Goal: Task Accomplishment & Management: Use online tool/utility

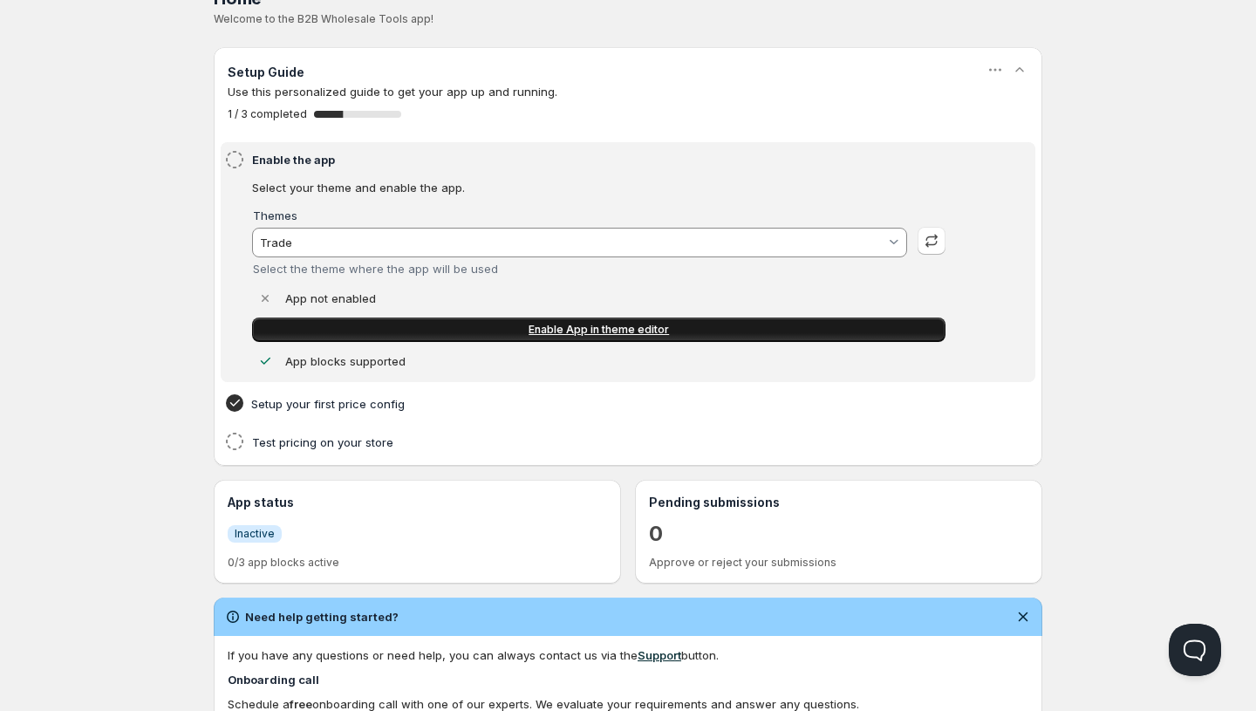
click at [545, 323] on span "Enable App in theme editor" at bounding box center [598, 330] width 140 height 14
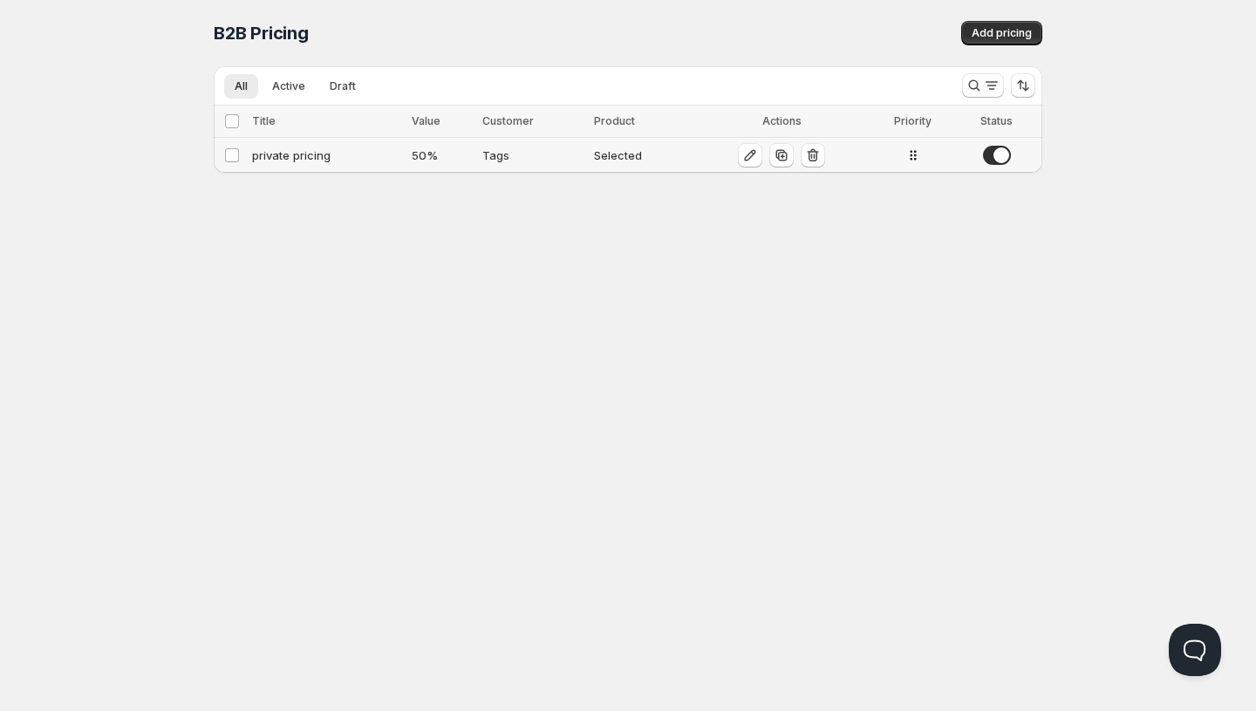
click at [323, 165] on td "private pricing" at bounding box center [327, 156] width 160 height 36
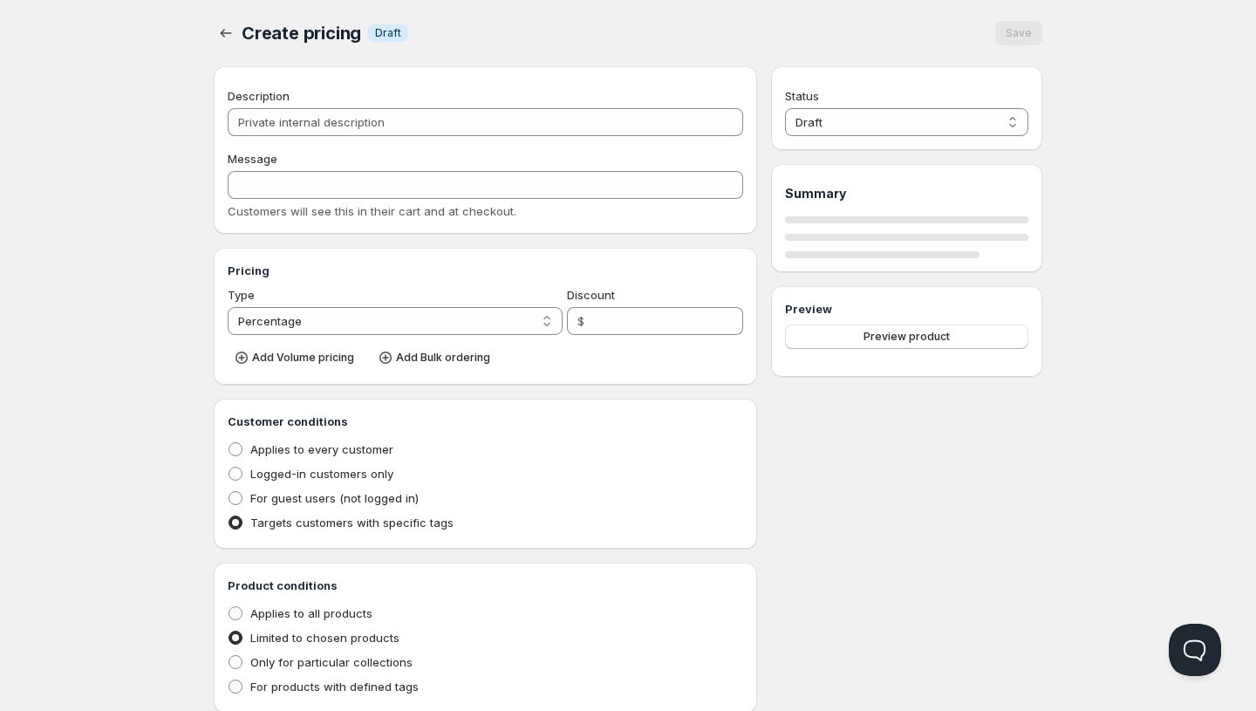
type input "private pricing"
type input "PRIVATE_PRICING"
type input "50"
radio input "true"
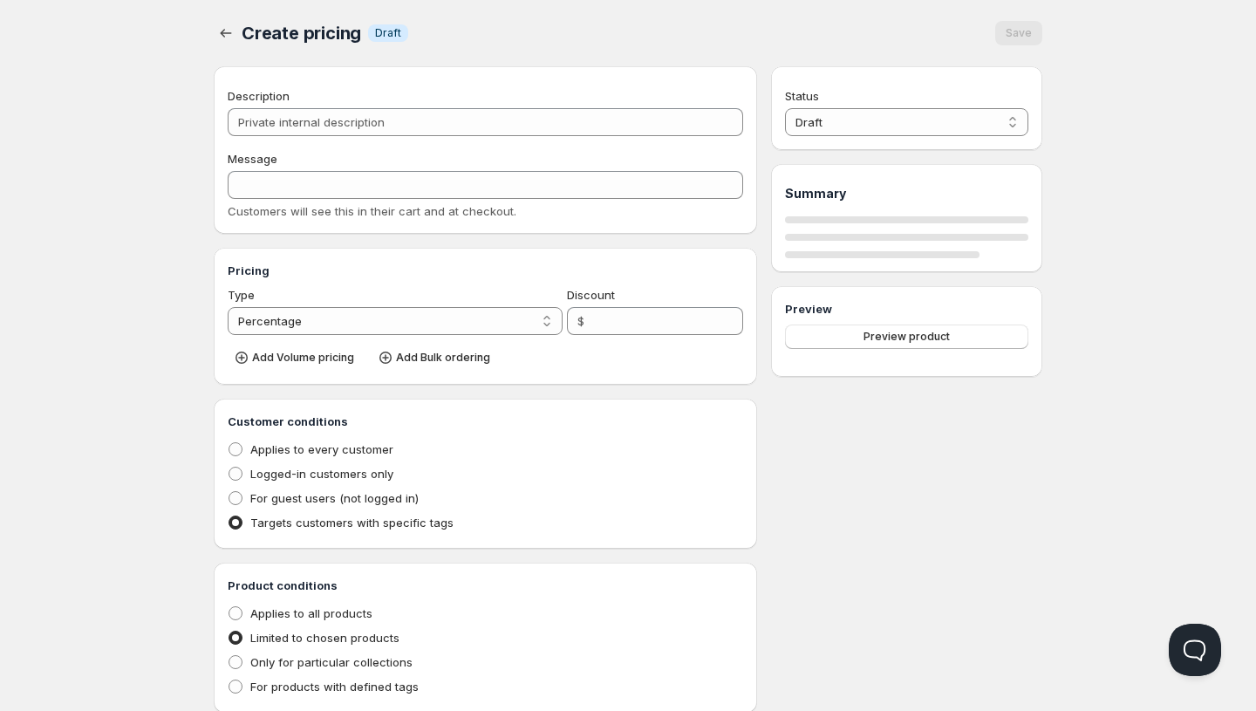
select select "1"
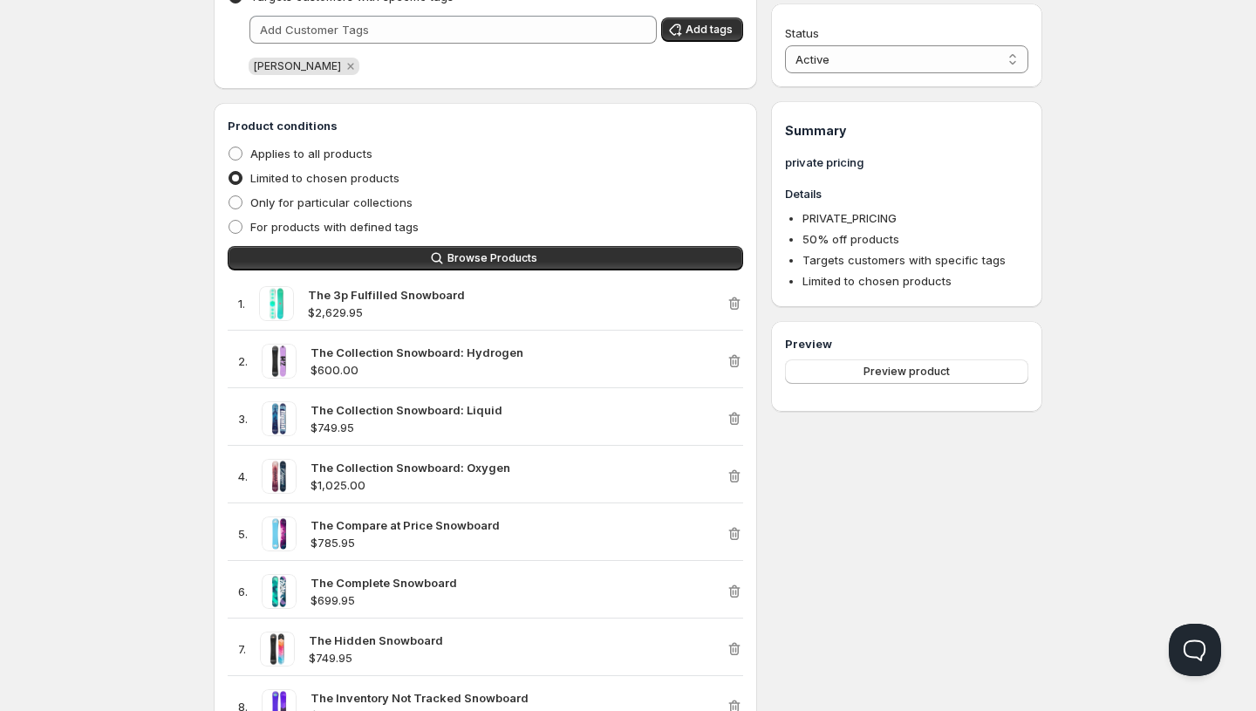
scroll to position [533, 0]
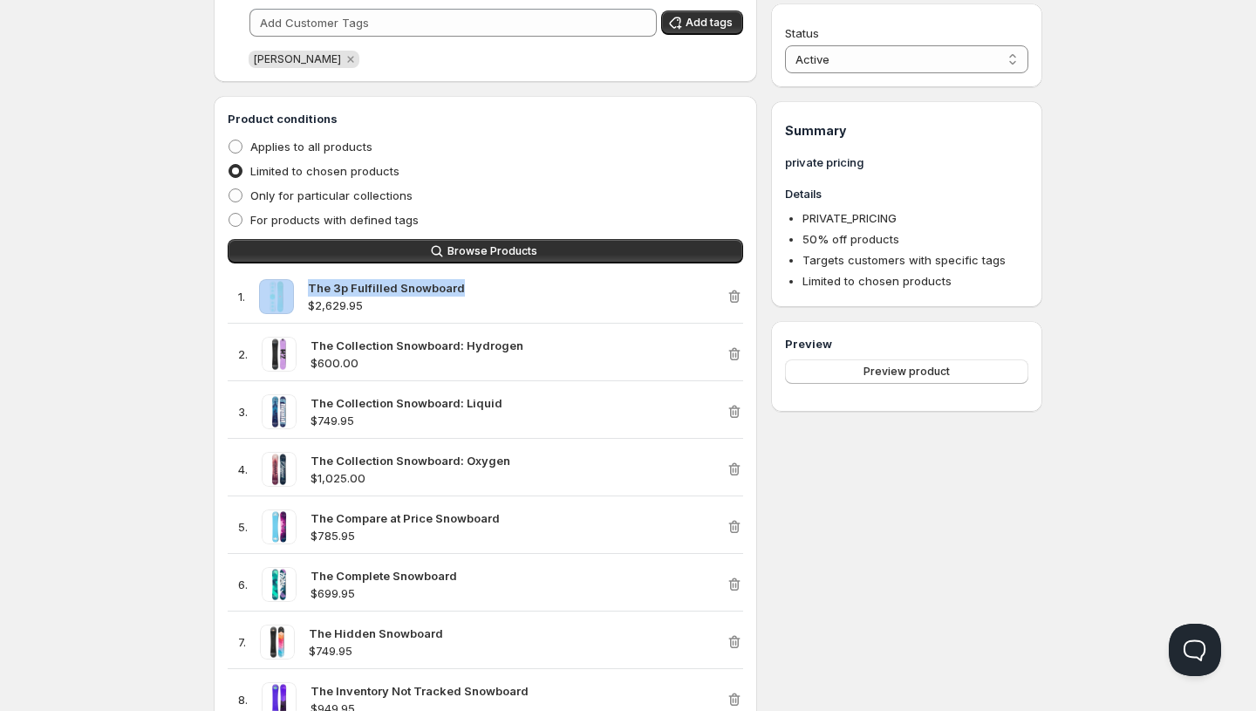
drag, startPoint x: 480, startPoint y: 282, endPoint x: 270, endPoint y: 283, distance: 210.1
click at [270, 283] on div "1 . The 3p Fulfilled Snowboard $2,629.95" at bounding box center [477, 296] width 498 height 35
copy div "The 3p Fulfilled Snowboard"
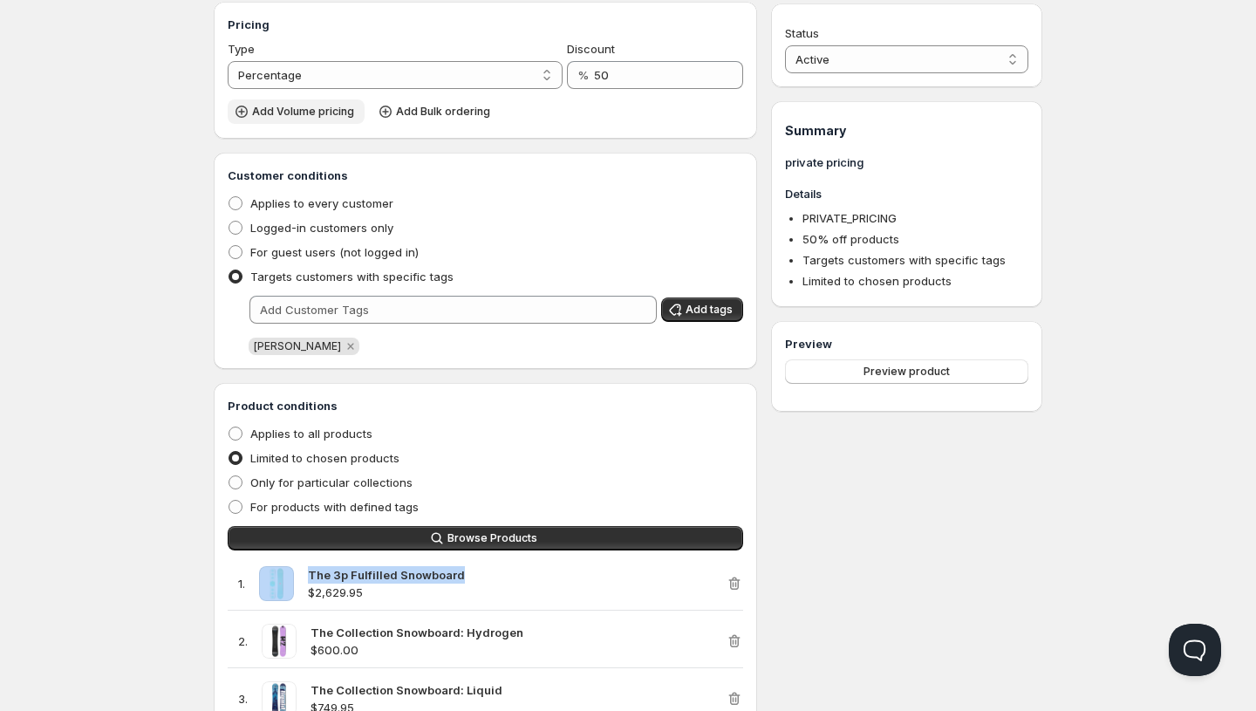
scroll to position [221, 0]
